Goal: Task Accomplishment & Management: Complete application form

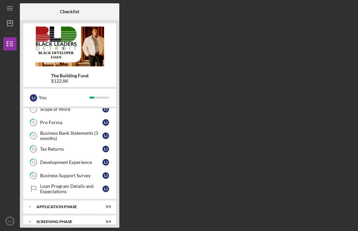
scroll to position [112, 0]
click at [80, 207] on div "Application Phase" at bounding box center [65, 207] width 58 height 4
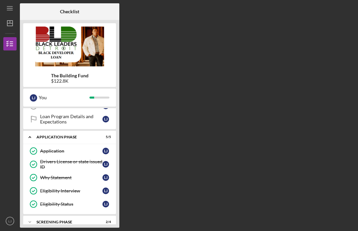
click at [79, 217] on div "Icon/Expander Screening Phase 2 / 4" at bounding box center [69, 221] width 93 height 13
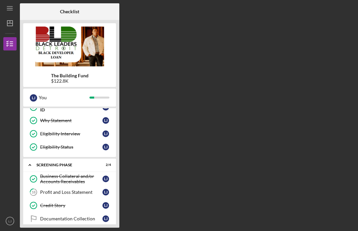
scroll to position [239, 0]
click at [83, 191] on div "Profit and Loss Statement" at bounding box center [71, 192] width 62 height 5
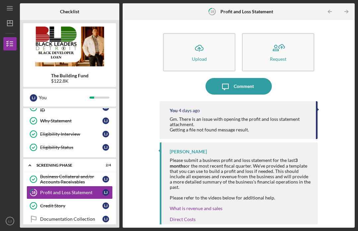
scroll to position [23, 0]
click at [204, 40] on icon "Icon/Upload" at bounding box center [199, 48] width 17 height 17
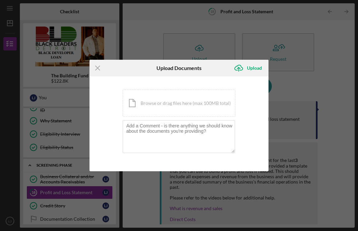
click at [175, 102] on div "Icon/Document Browse or drag files here (max 100MB total) Tap to choose files o…" at bounding box center [179, 103] width 113 height 27
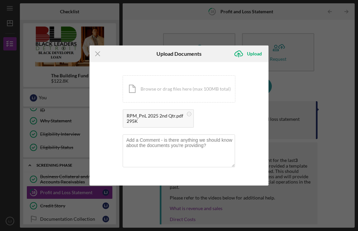
click at [258, 51] on div "Upload" at bounding box center [254, 53] width 15 height 13
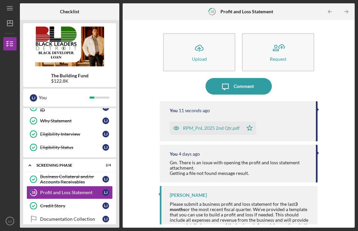
click at [73, 212] on link "Documentation Collection Documentation Collection [PERSON_NAME]" at bounding box center [70, 218] width 86 height 13
